Goal: Check status: Check status

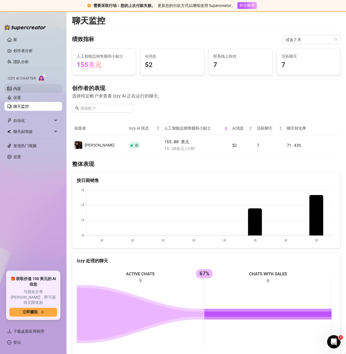
click at [18, 86] on link "内容" at bounding box center [17, 88] width 8 height 4
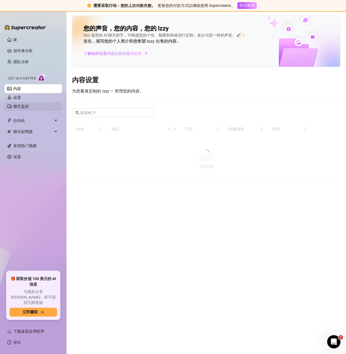
click at [22, 106] on link "聊天监控" at bounding box center [21, 106] width 16 height 4
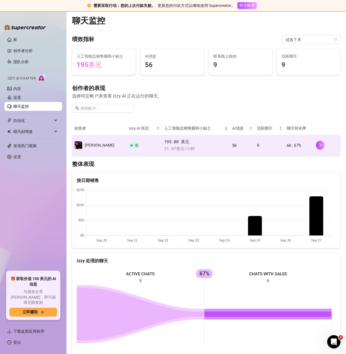
click at [239, 147] on td "56" at bounding box center [242, 145] width 25 height 20
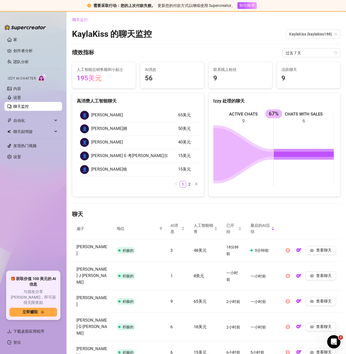
click at [25, 105] on link "聊天监控" at bounding box center [21, 106] width 16 height 4
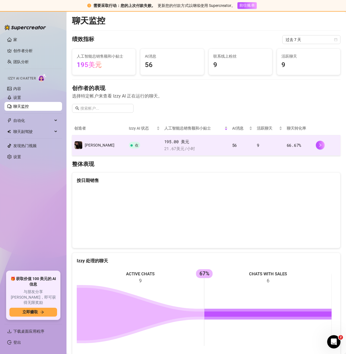
click at [232, 144] on font "56" at bounding box center [234, 145] width 5 height 6
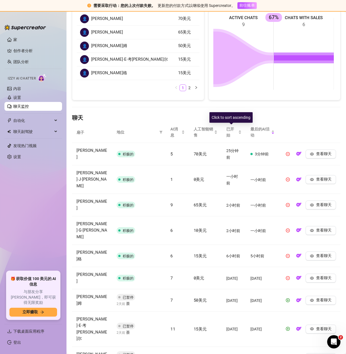
scroll to position [101, 0]
